Goal: Check status: Check status

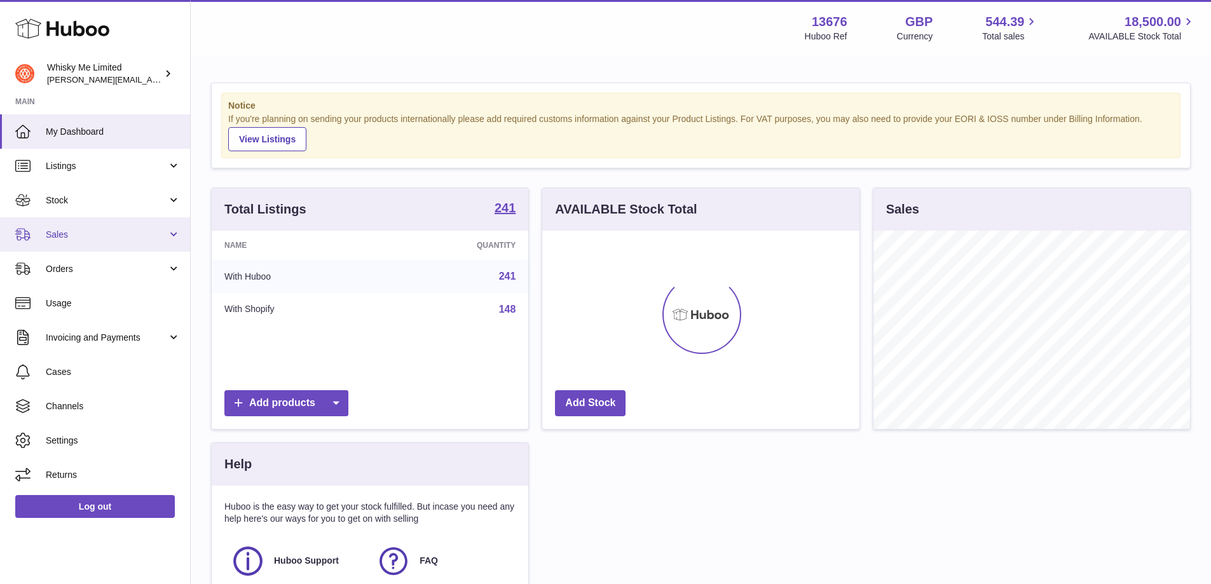
click at [83, 231] on span "Sales" at bounding box center [106, 235] width 121 height 12
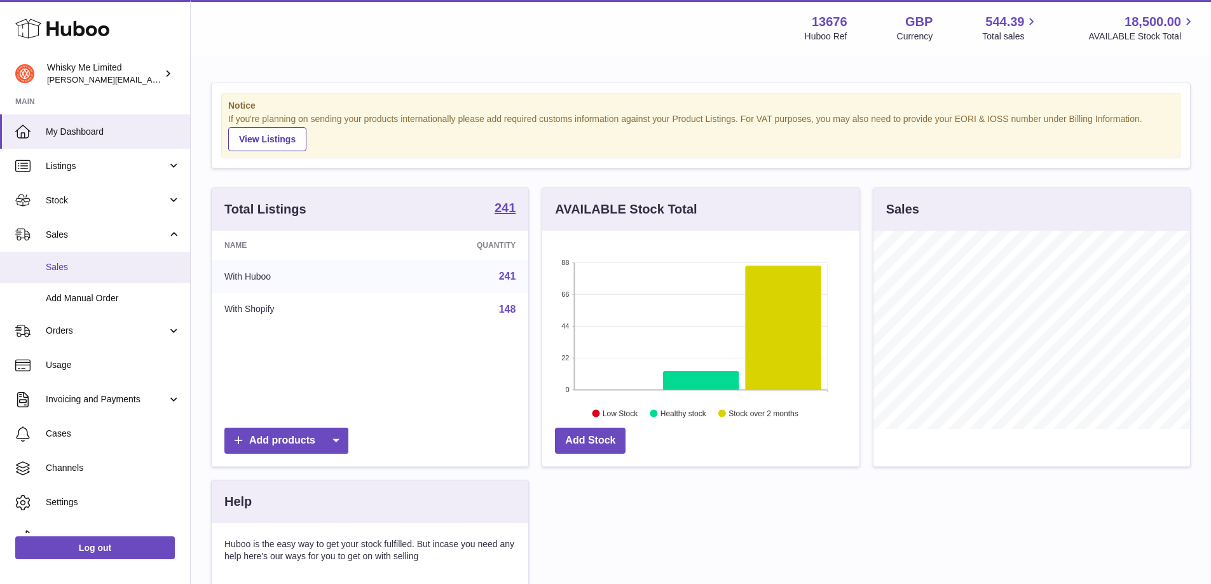
click at [83, 270] on span "Sales" at bounding box center [113, 267] width 135 height 12
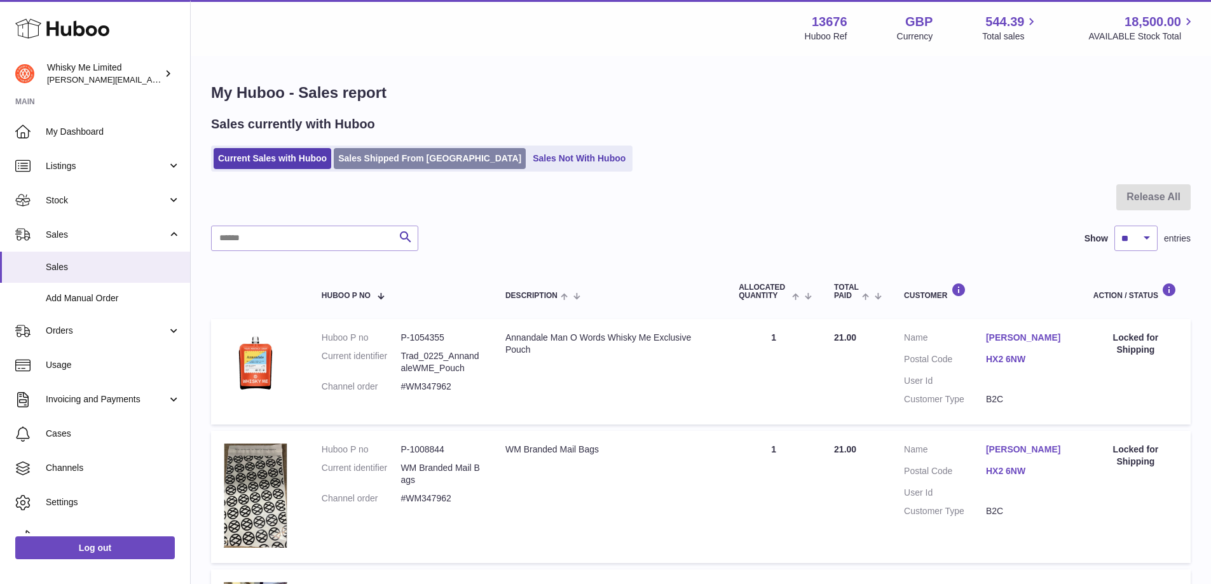
click at [399, 151] on link "Sales Shipped From Huboo" at bounding box center [430, 158] width 192 height 21
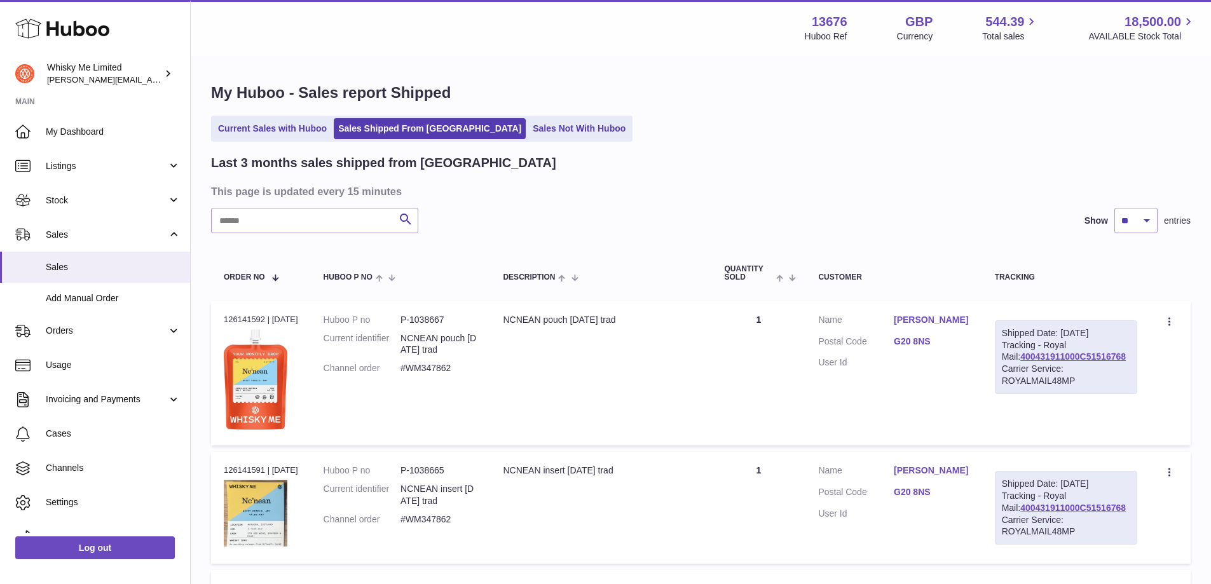
click at [289, 137] on link "Current Sales with Huboo" at bounding box center [273, 128] width 118 height 21
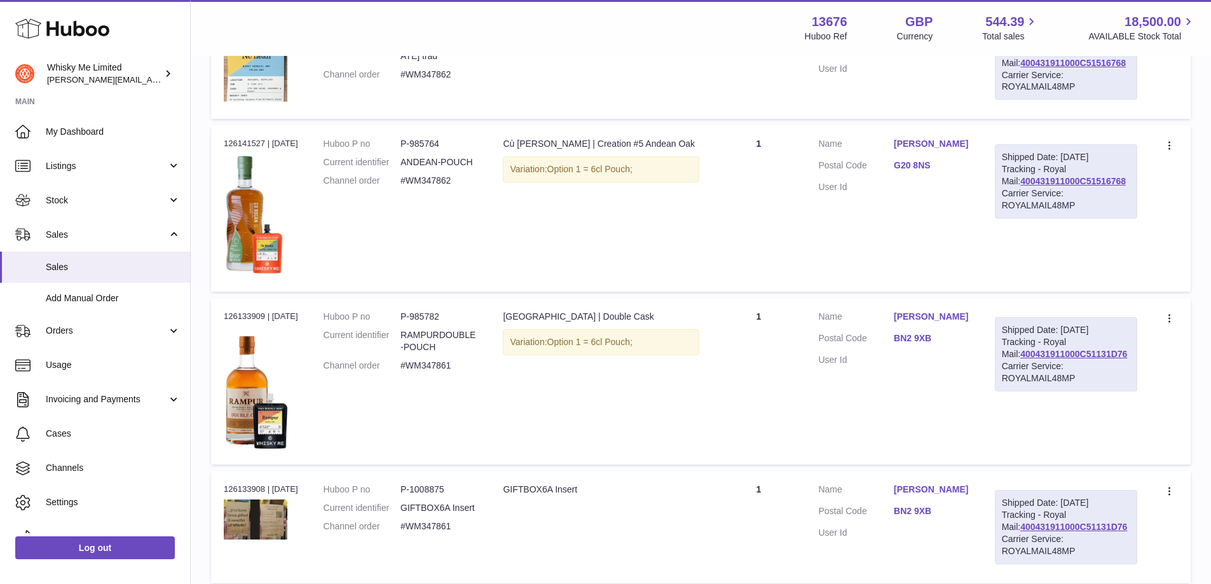
scroll to position [564, 0]
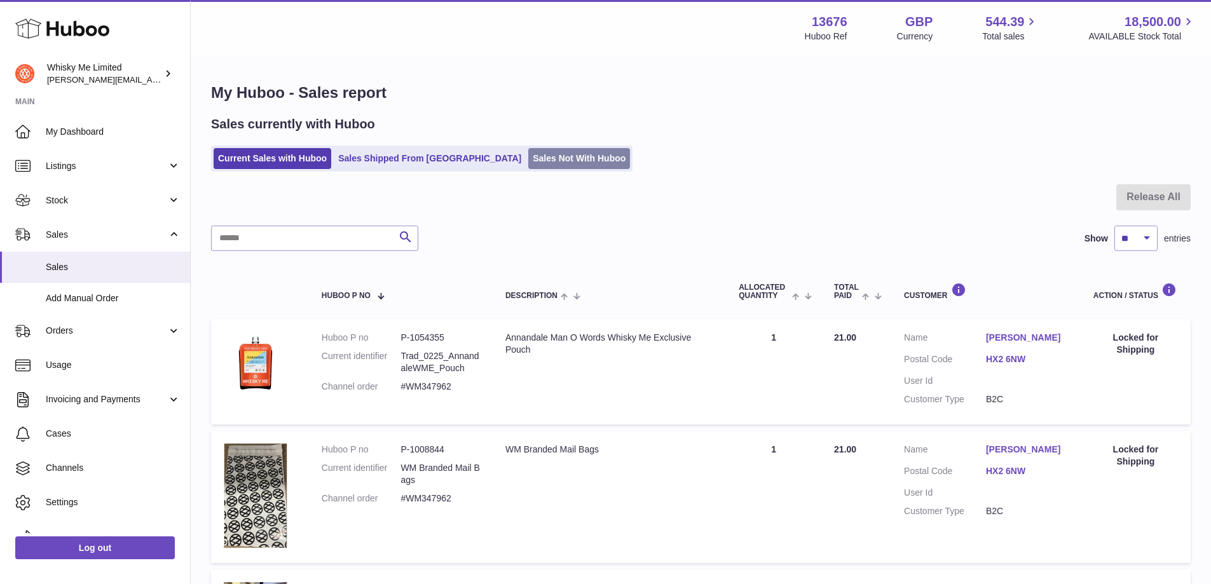
click at [528, 150] on link "Sales Not With Huboo" at bounding box center [579, 158] width 102 height 21
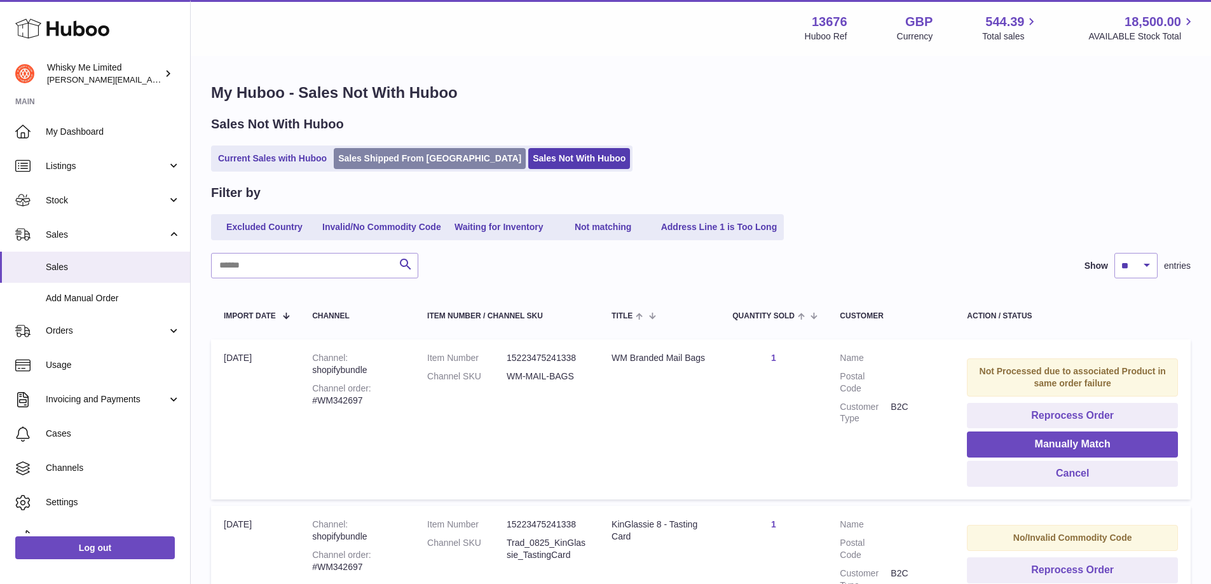
click at [389, 165] on link "Sales Shipped From [GEOGRAPHIC_DATA]" at bounding box center [430, 158] width 192 height 21
